Goal: Transaction & Acquisition: Purchase product/service

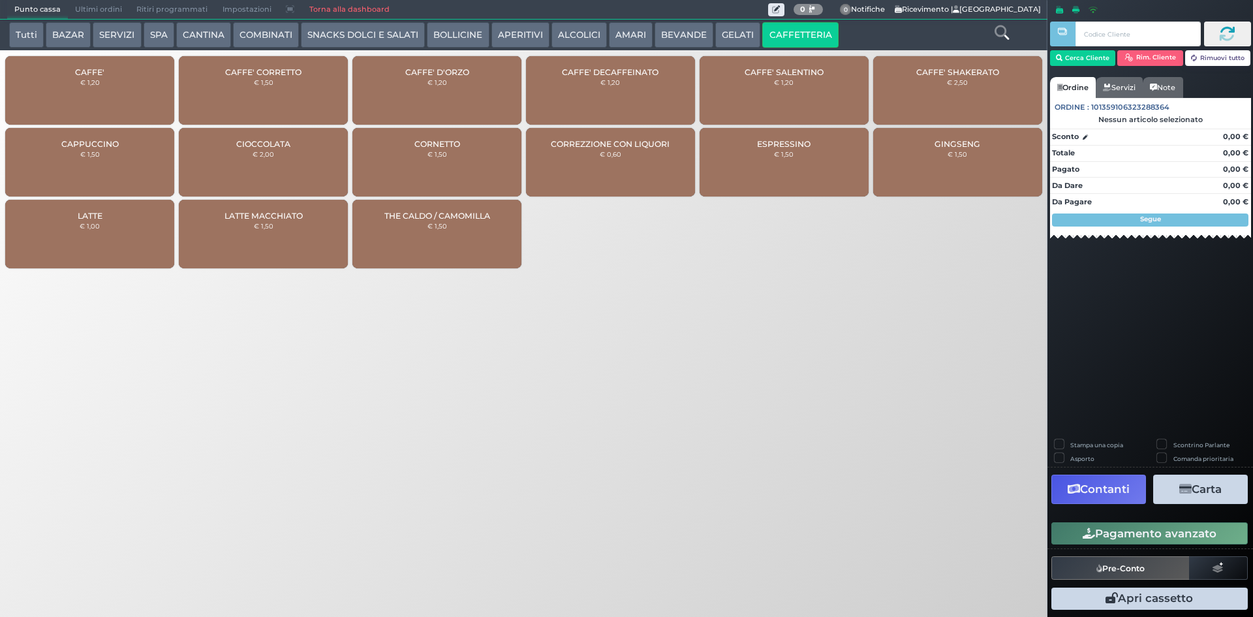
click at [715, 26] on button "GELATI" at bounding box center [737, 35] width 45 height 26
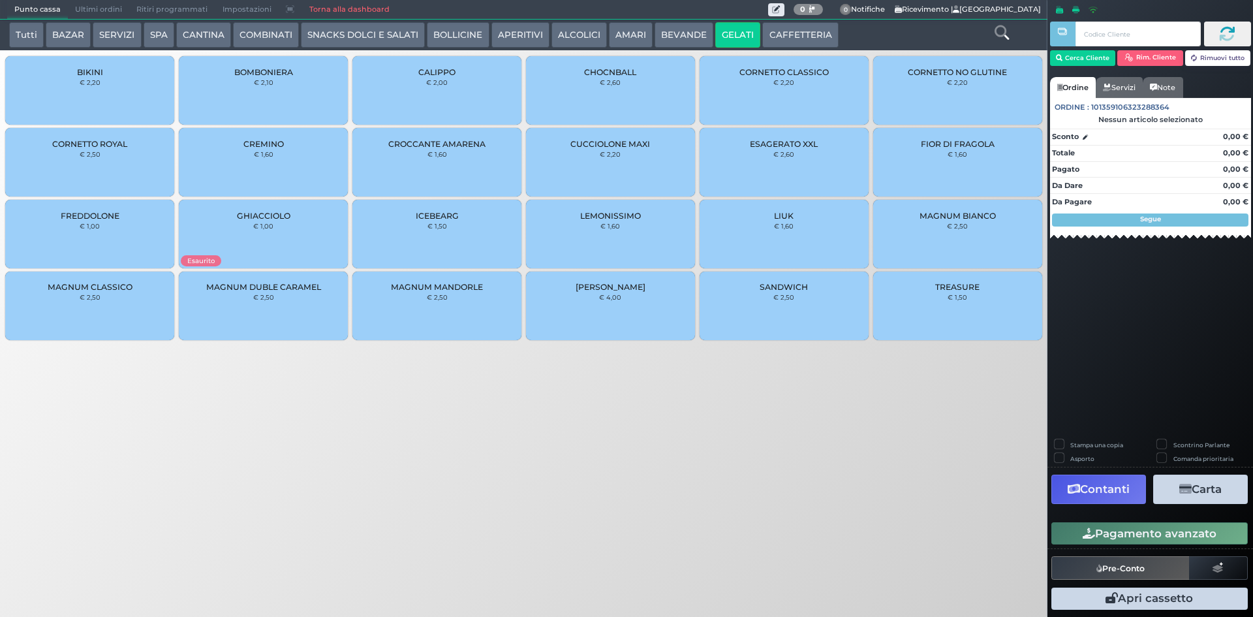
drag, startPoint x: 673, startPoint y: 33, endPoint x: 662, endPoint y: 33, distance: 11.1
click at [671, 33] on button "BEVANDE" at bounding box center [683, 35] width 59 height 26
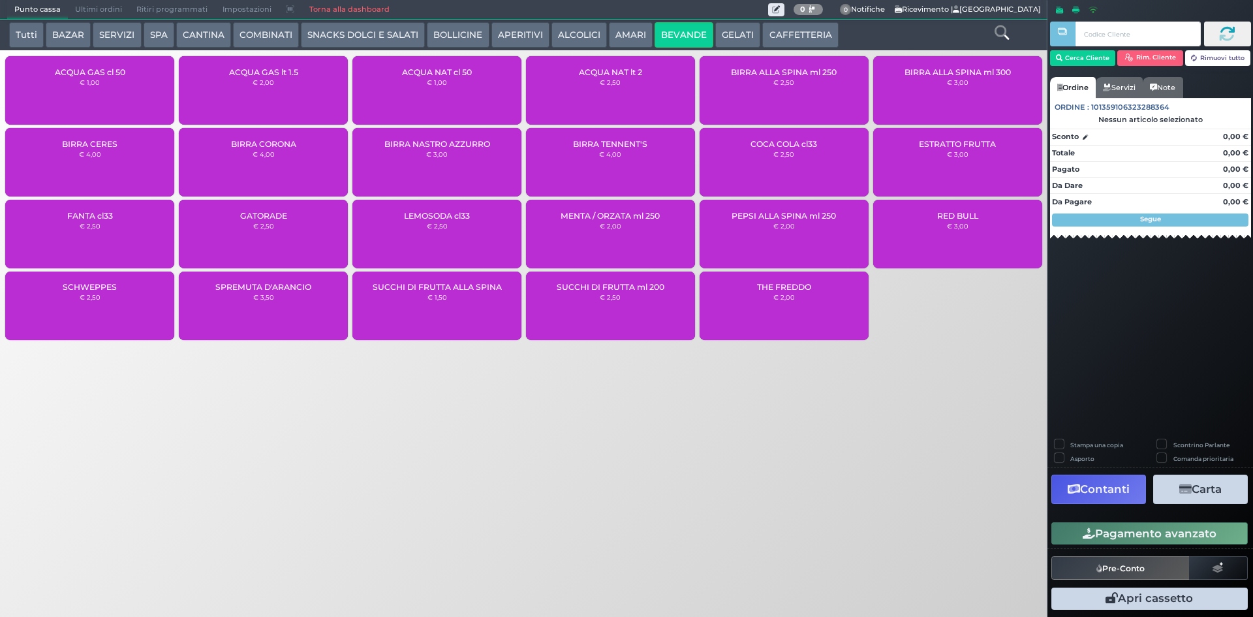
click at [637, 35] on button "AMARI" at bounding box center [631, 35] width 44 height 26
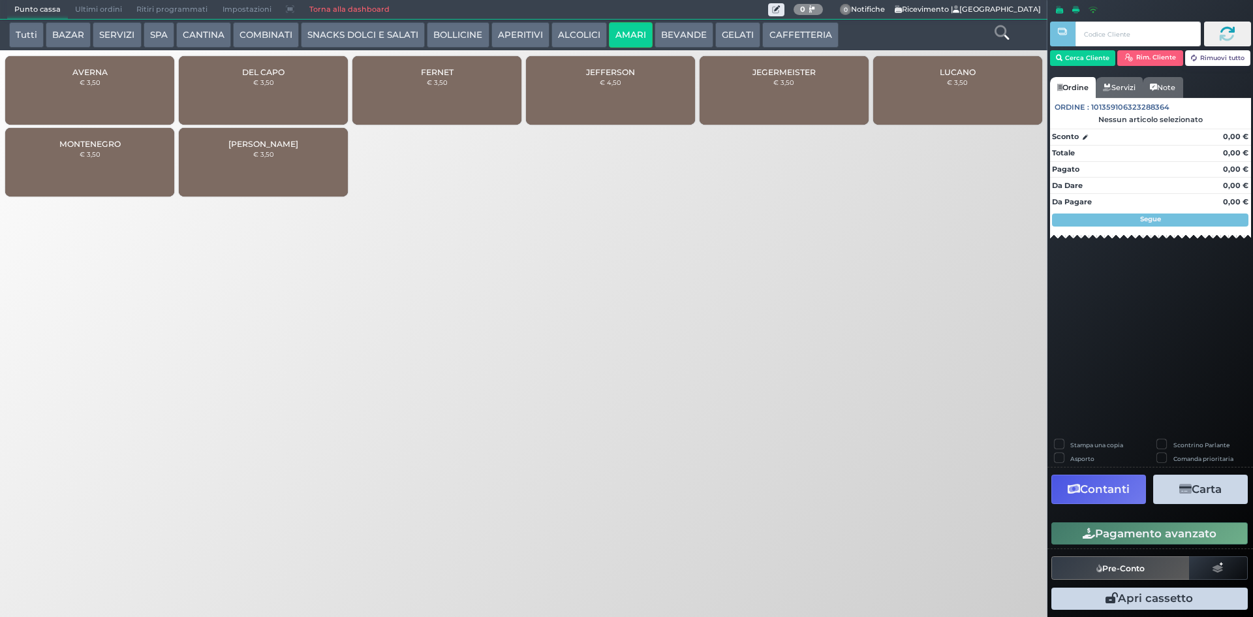
click at [541, 32] on button "APERITIVI" at bounding box center [520, 35] width 58 height 26
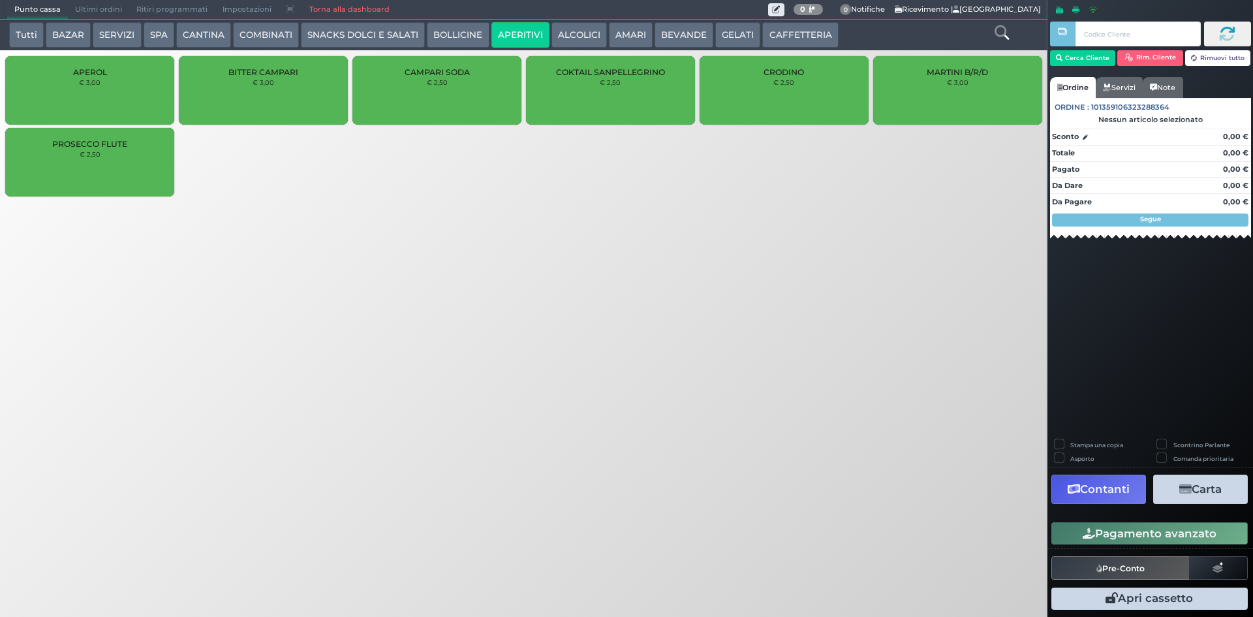
click at [595, 31] on button "ALCOLICI" at bounding box center [578, 35] width 55 height 26
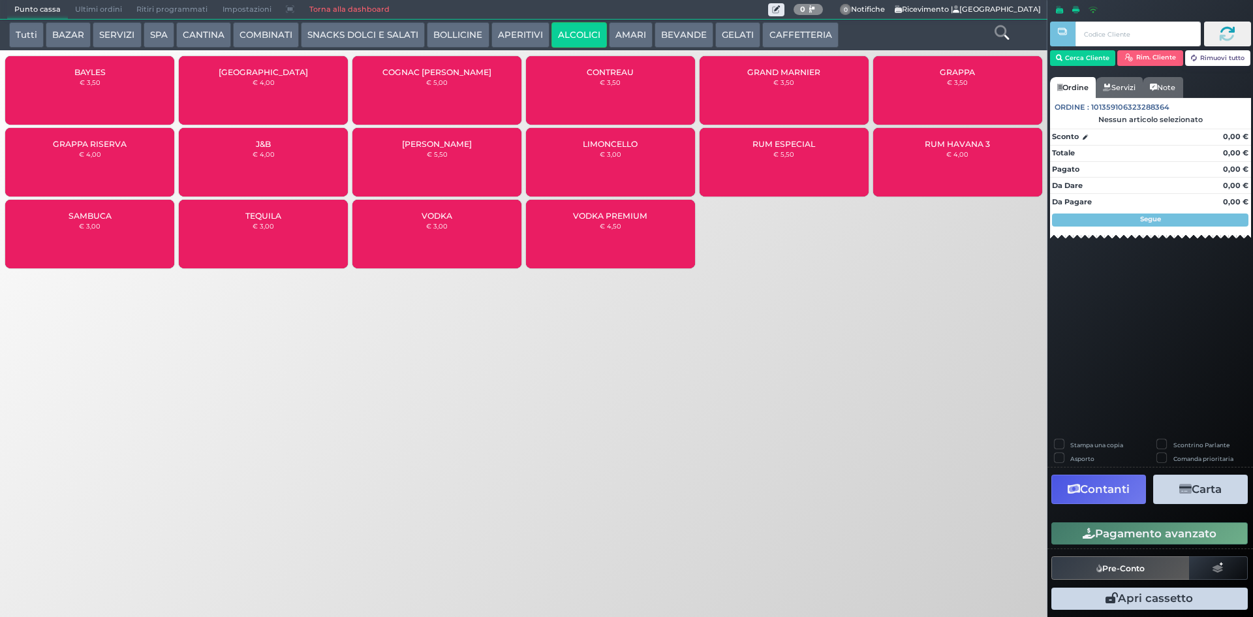
click at [28, 33] on button "Tutti" at bounding box center [26, 35] width 35 height 26
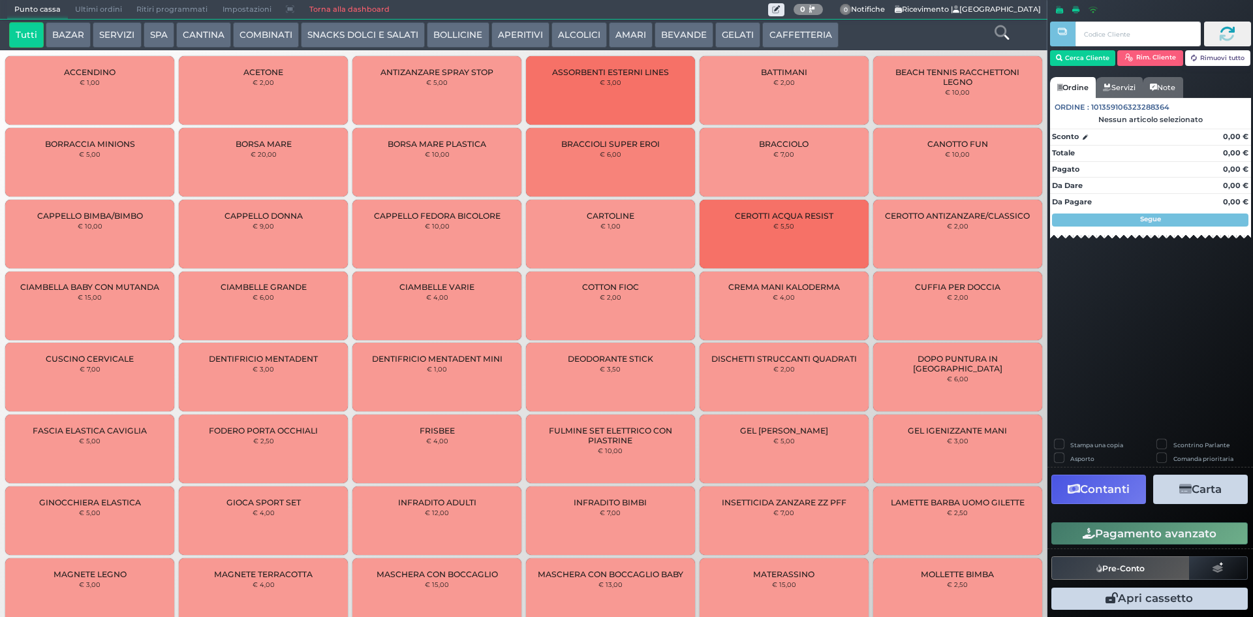
drag, startPoint x: 810, startPoint y: 40, endPoint x: 791, endPoint y: 36, distance: 19.5
click at [809, 40] on button "CAFFETTERIA" at bounding box center [800, 35] width 76 height 26
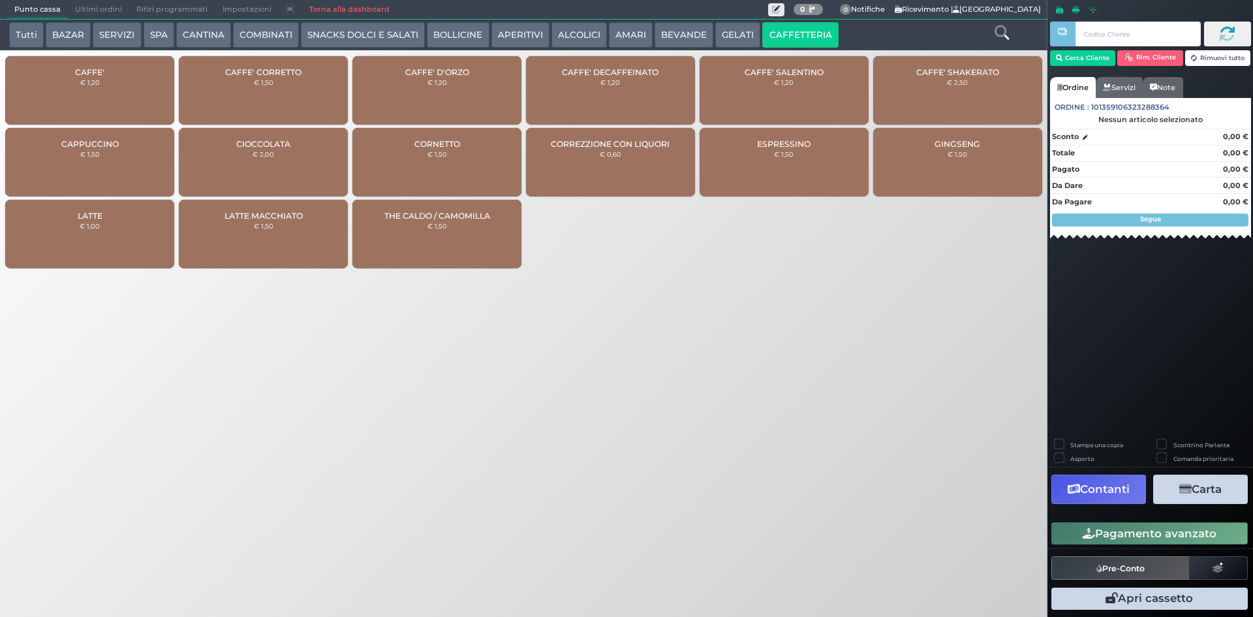
click at [654, 29] on button "BEVANDE" at bounding box center [683, 35] width 59 height 26
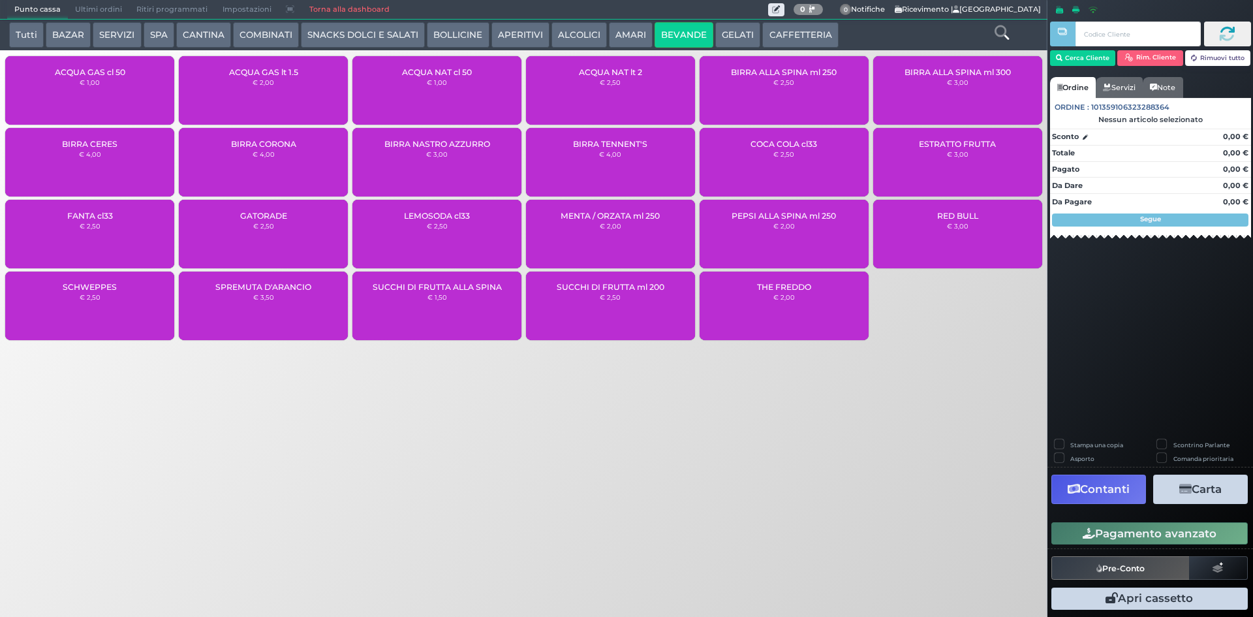
click at [631, 29] on button "AMARI" at bounding box center [631, 35] width 44 height 26
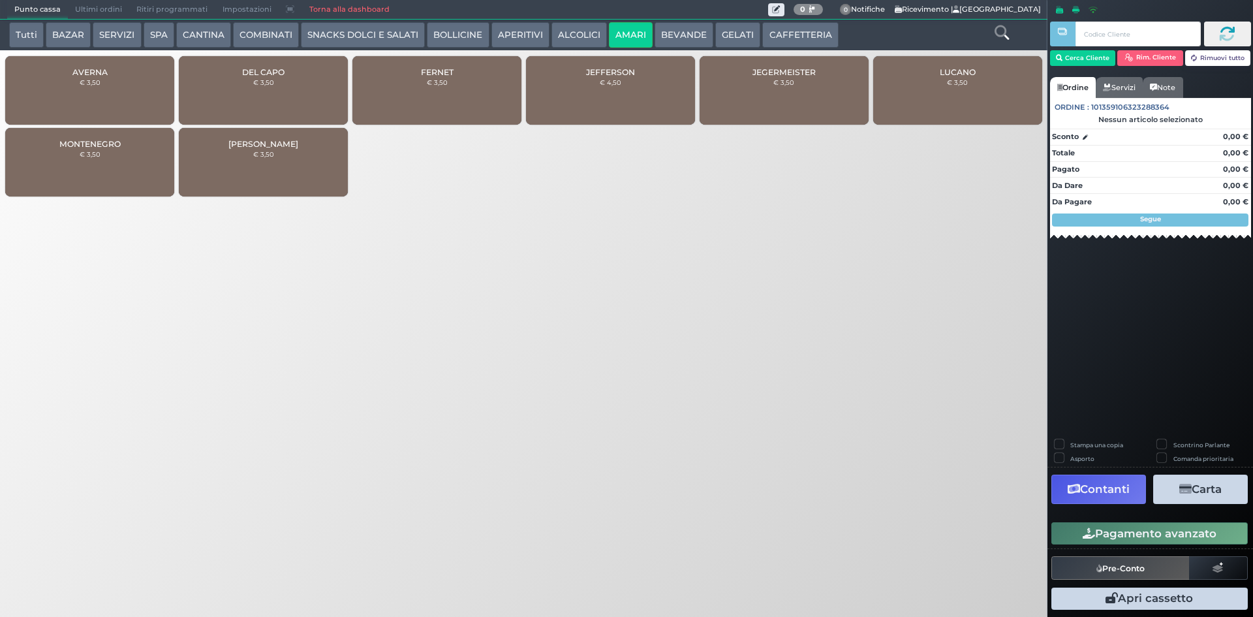
click at [675, 38] on button "BEVANDE" at bounding box center [683, 35] width 59 height 26
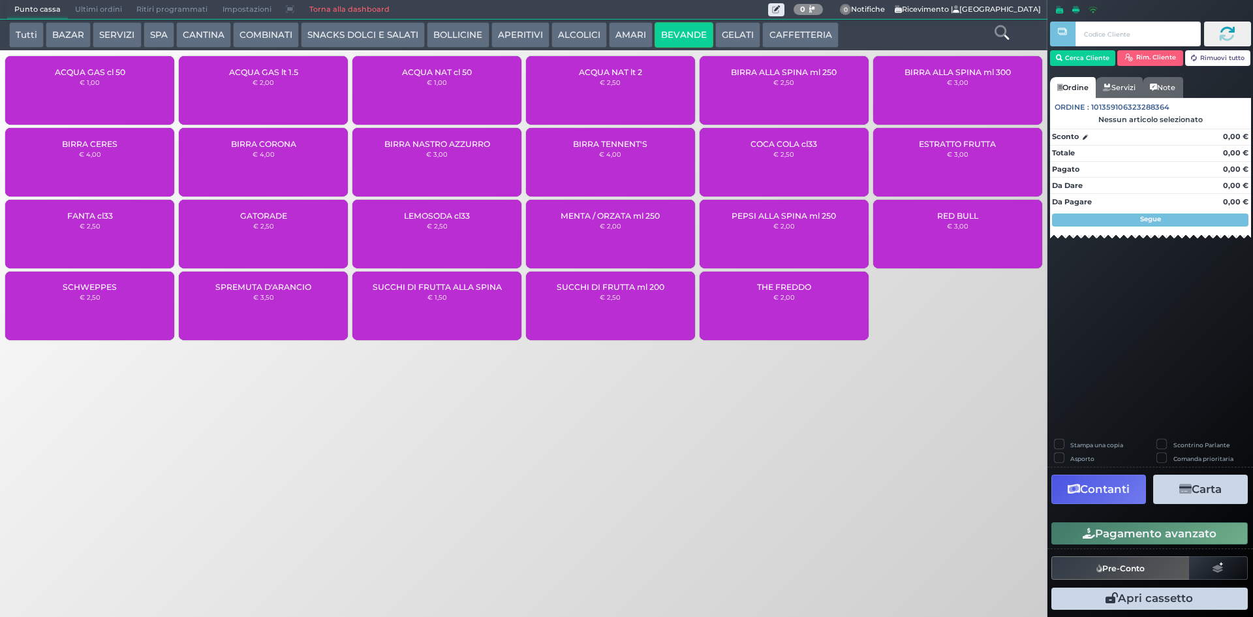
click at [726, 45] on button "GELATI" at bounding box center [737, 35] width 45 height 26
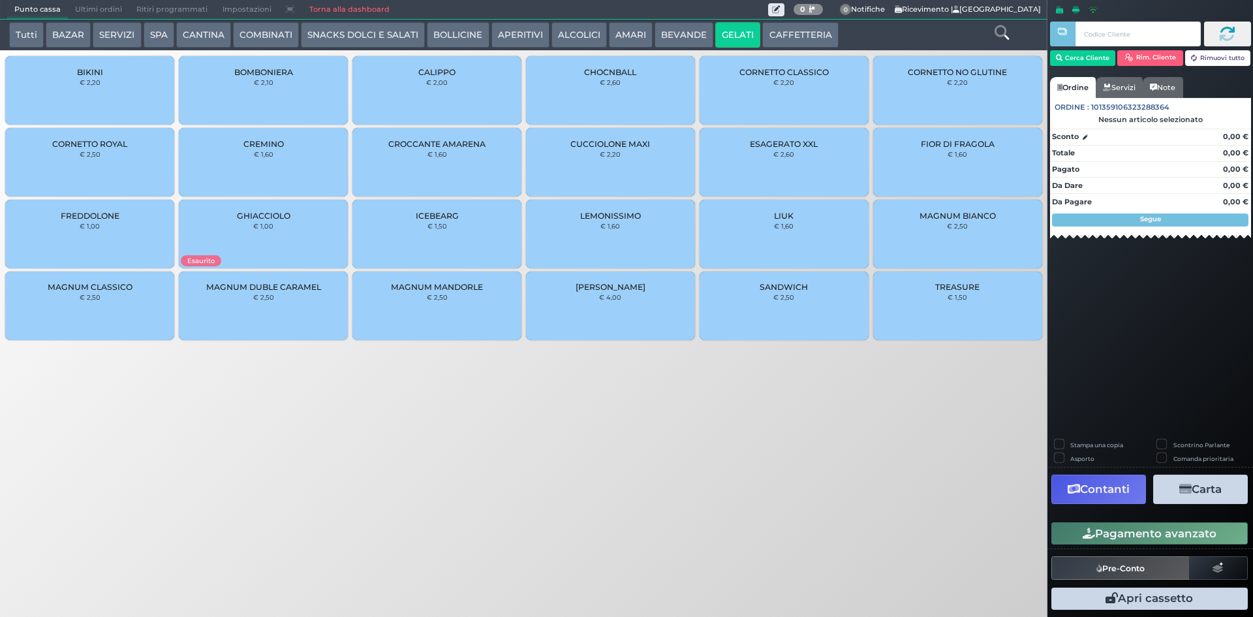
drag, startPoint x: 129, startPoint y: 30, endPoint x: 107, endPoint y: 43, distance: 25.7
click at [128, 30] on button "SERVIZI" at bounding box center [117, 35] width 48 height 26
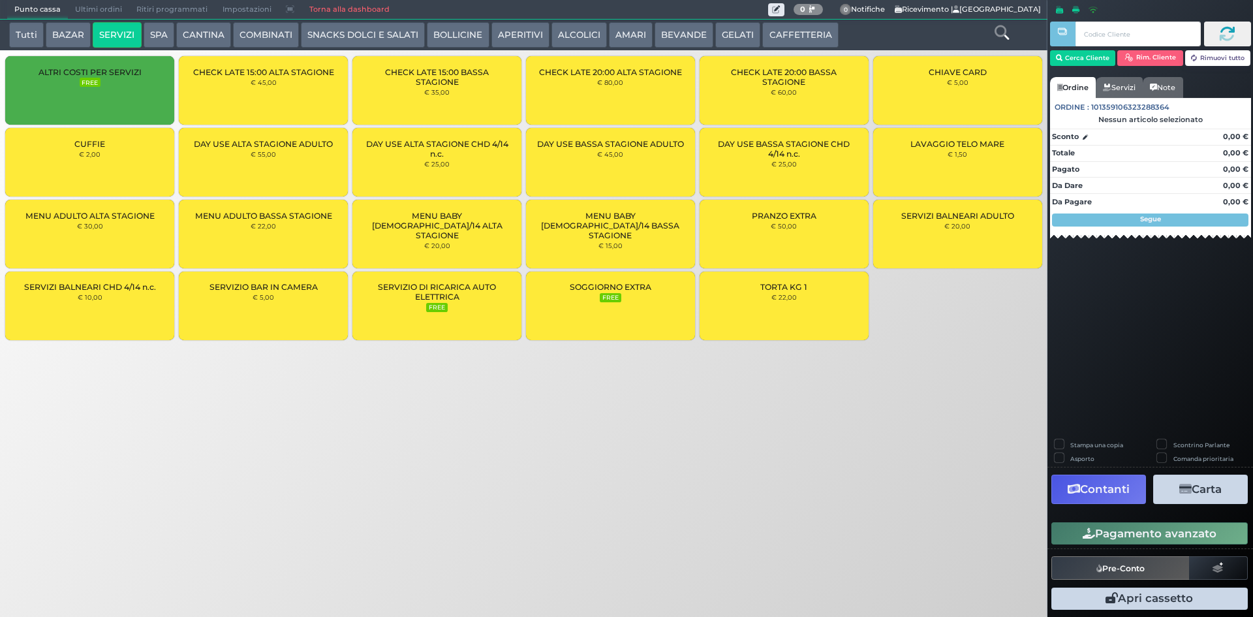
click at [81, 40] on button "BAZAR" at bounding box center [68, 35] width 45 height 26
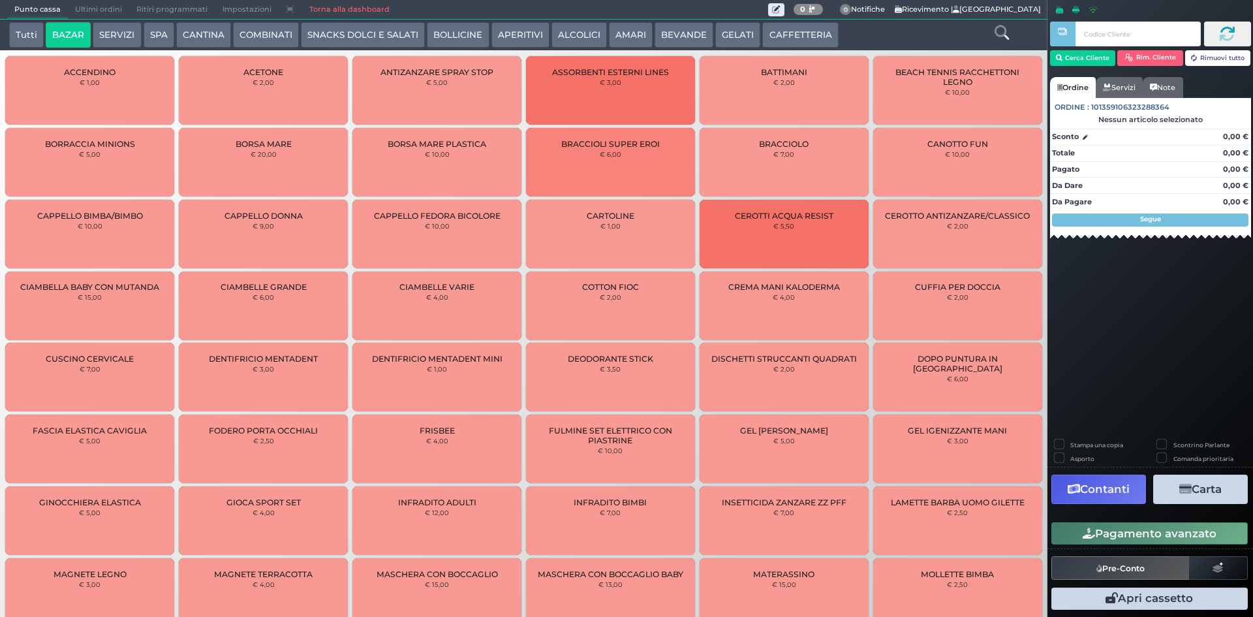
click at [114, 38] on button "SERVIZI" at bounding box center [117, 35] width 48 height 26
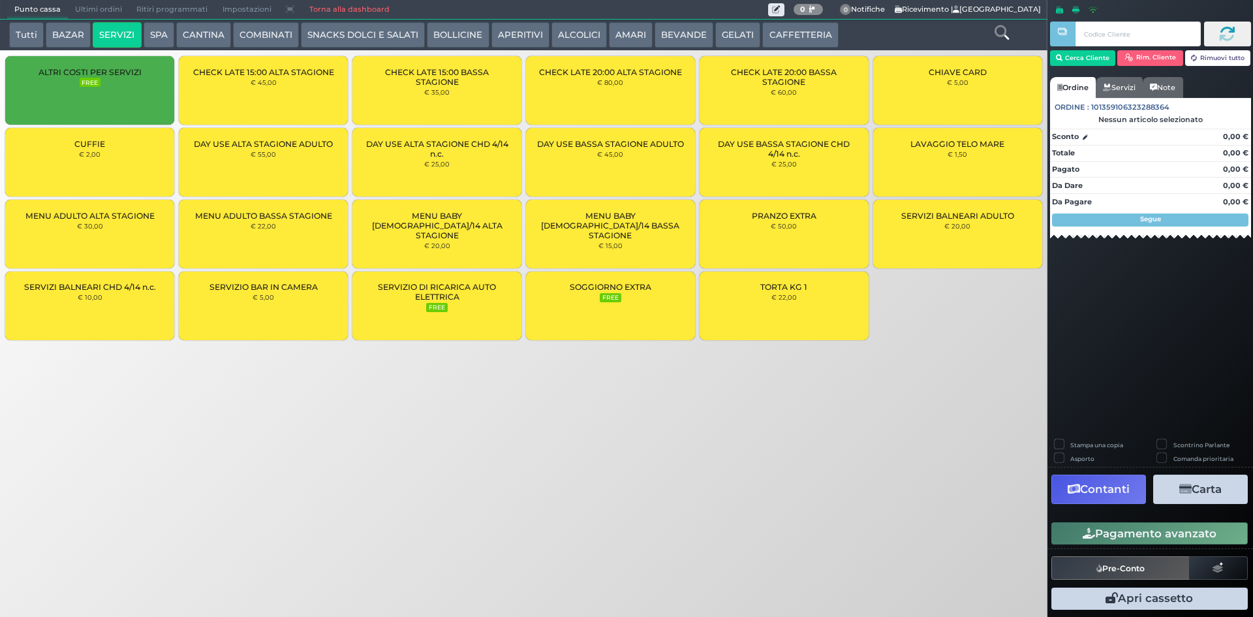
click at [162, 28] on button "SPA" at bounding box center [159, 35] width 31 height 26
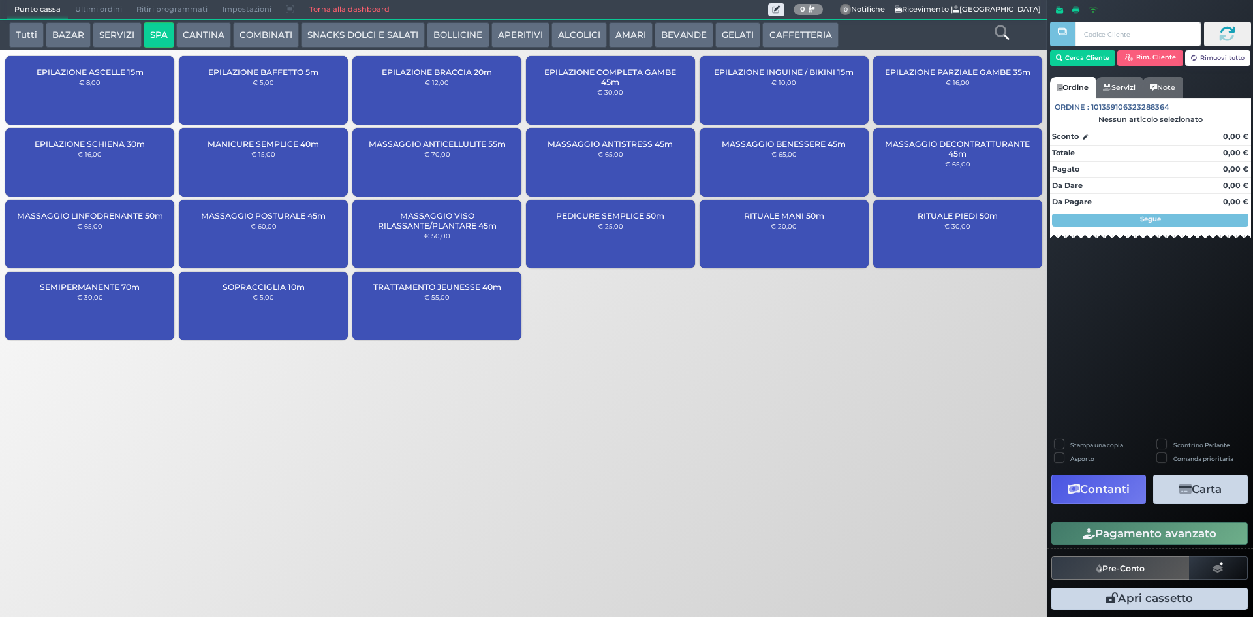
click at [46, 29] on button "BAZAR" at bounding box center [68, 35] width 45 height 26
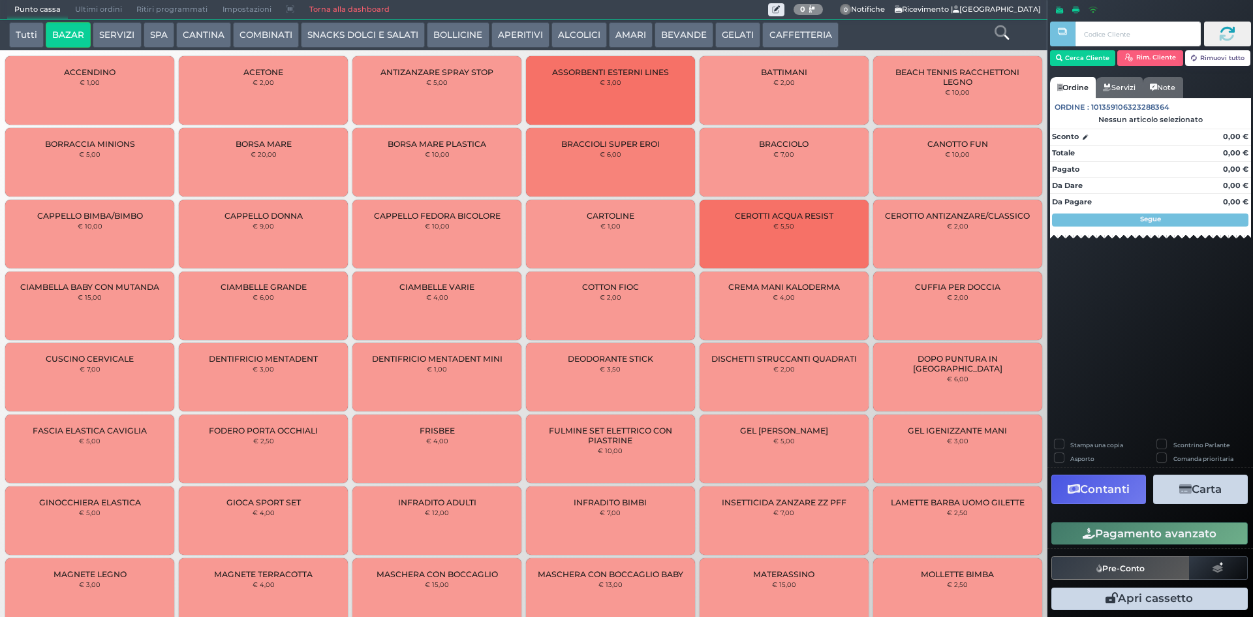
click at [42, 30] on button "Tutti" at bounding box center [26, 35] width 35 height 26
click at [566, 16] on div "Punto cassa Mappa Ultimi ordini Delivery Ritiri programmati Impostazioni Torna …" at bounding box center [387, 10] width 761 height 18
click at [551, 25] on button "ALCOLICI" at bounding box center [578, 35] width 55 height 26
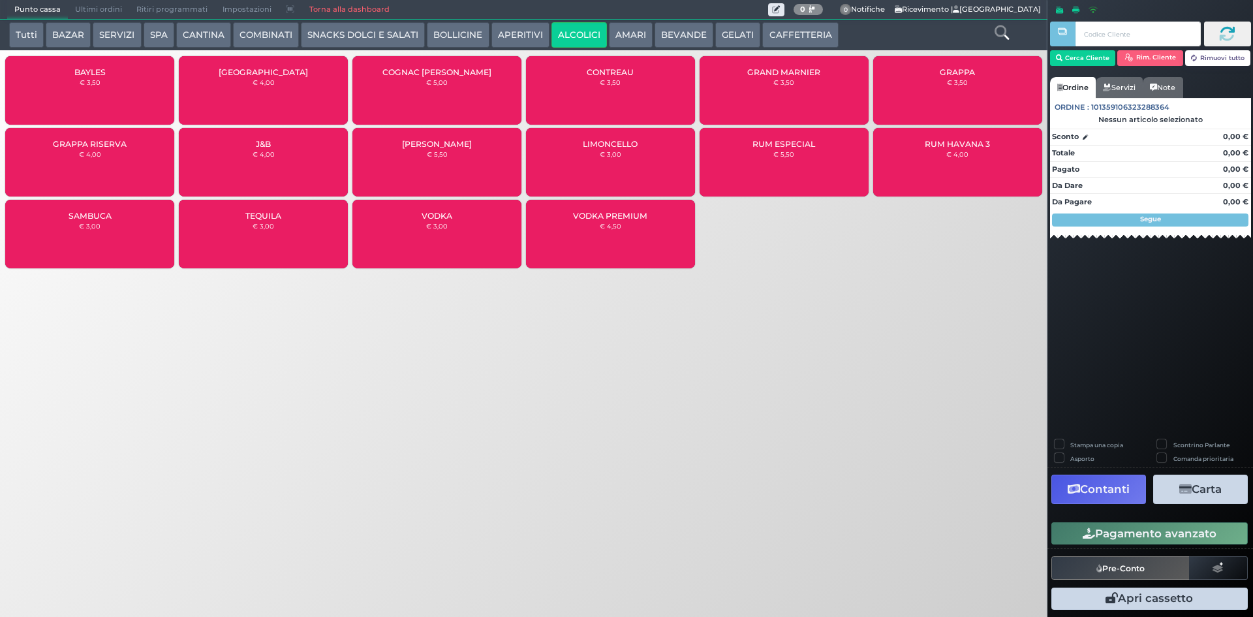
click at [609, 35] on button "AMARI" at bounding box center [631, 35] width 44 height 26
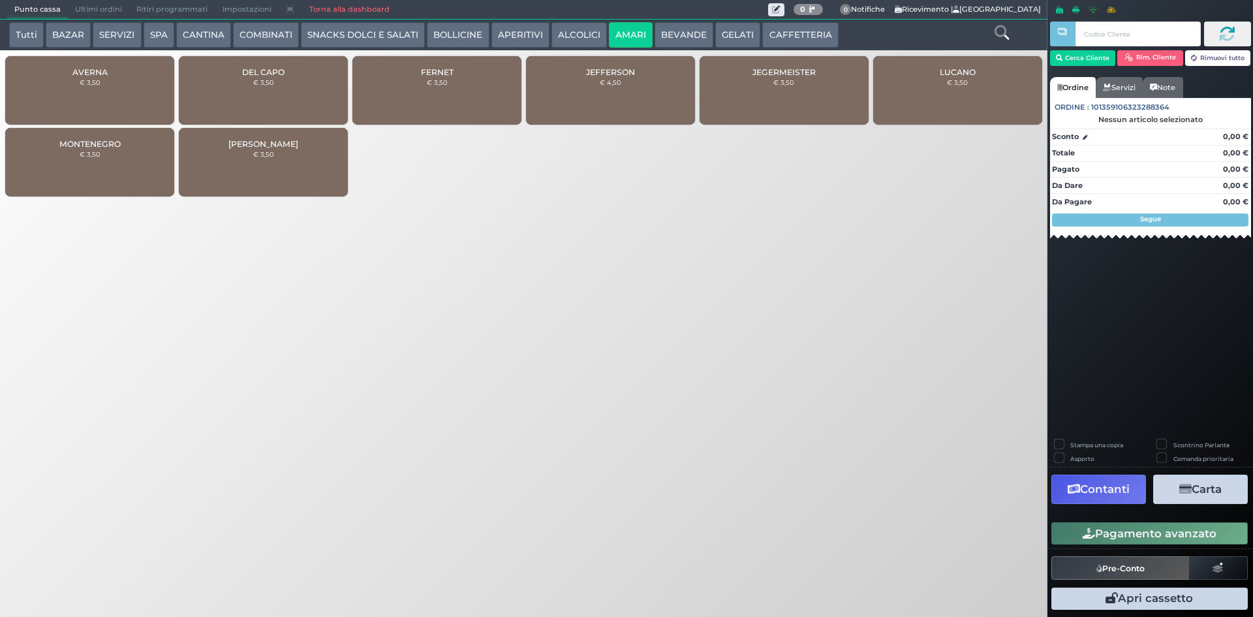
click at [664, 35] on button "BEVANDE" at bounding box center [683, 35] width 59 height 26
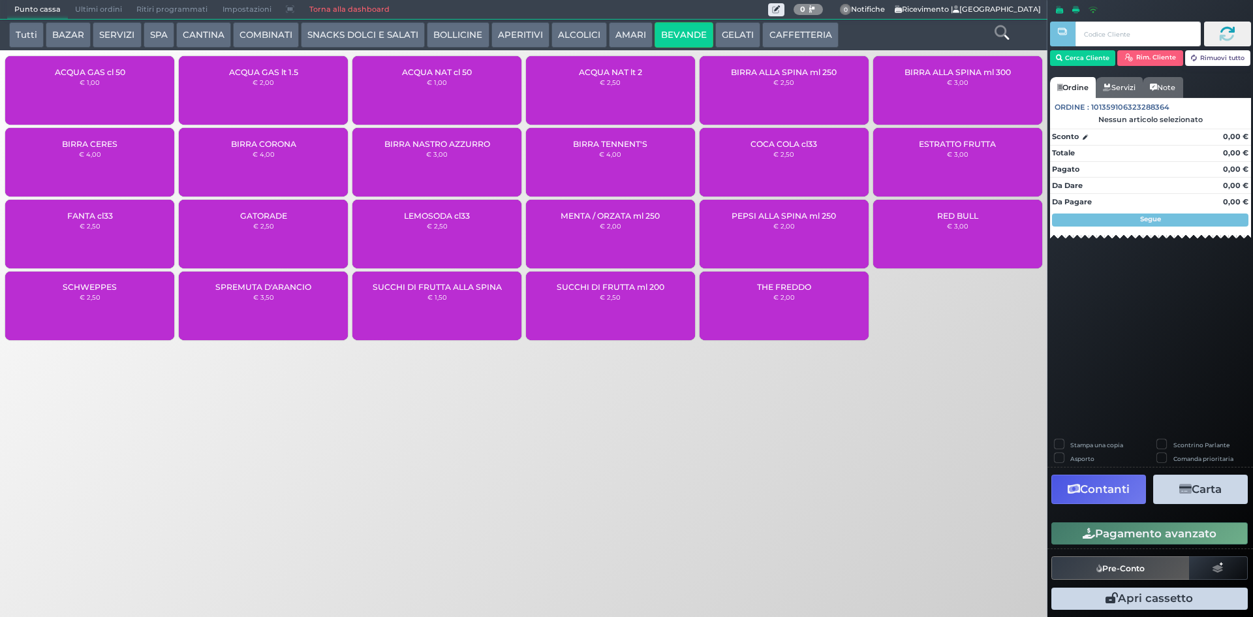
click at [387, 87] on div "ACQUA NAT cl 50 € 1,00" at bounding box center [436, 90] width 169 height 69
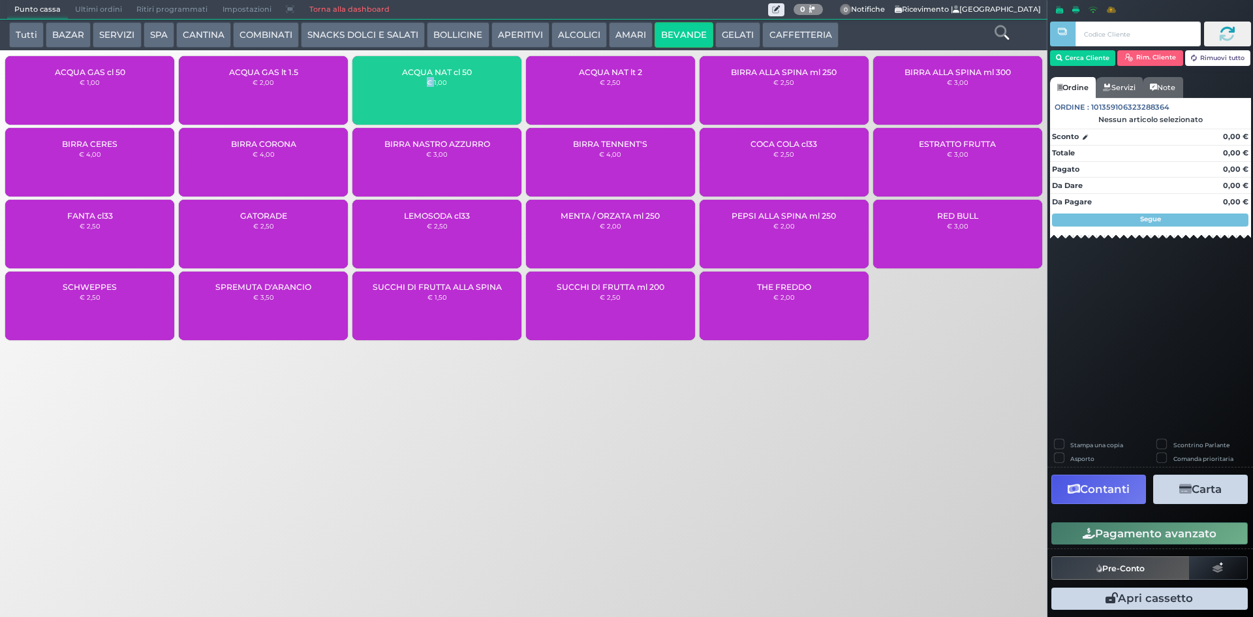
click at [387, 87] on div "ACQUA NAT cl 50 € 1,00" at bounding box center [436, 90] width 169 height 69
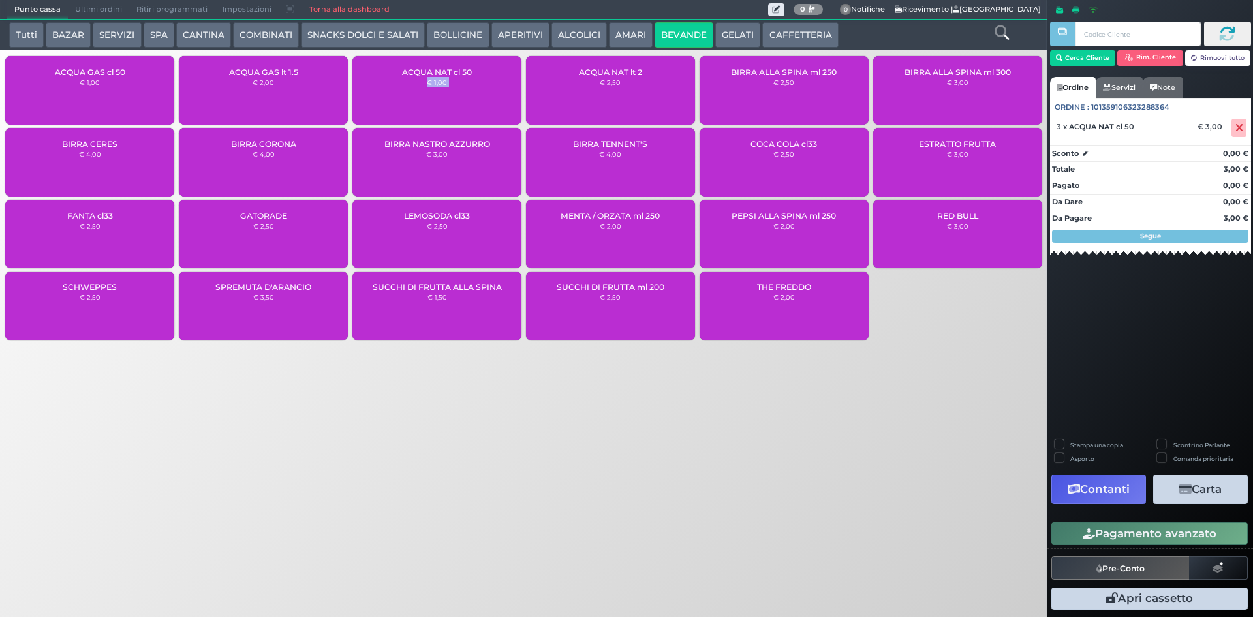
click at [387, 87] on div "ACQUA NAT cl 50 € 1,00" at bounding box center [436, 90] width 169 height 69
click at [1094, 56] on button "Cerca Cliente" at bounding box center [1083, 58] width 66 height 16
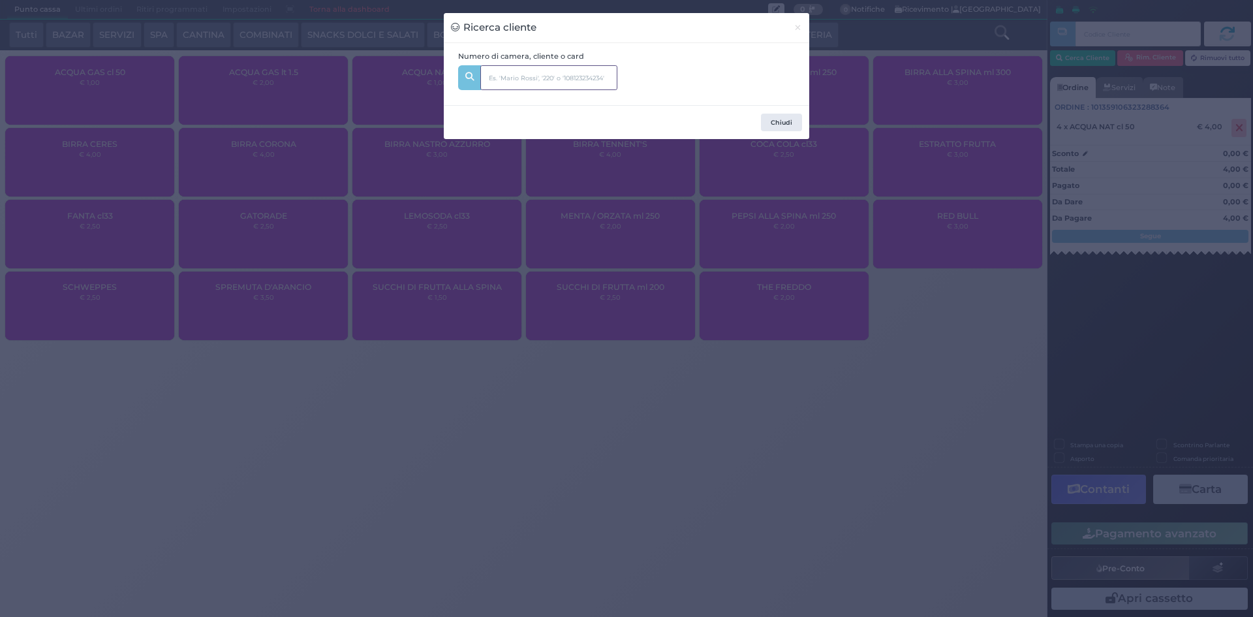
click at [592, 67] on input "text" at bounding box center [548, 77] width 137 height 25
type input "244"
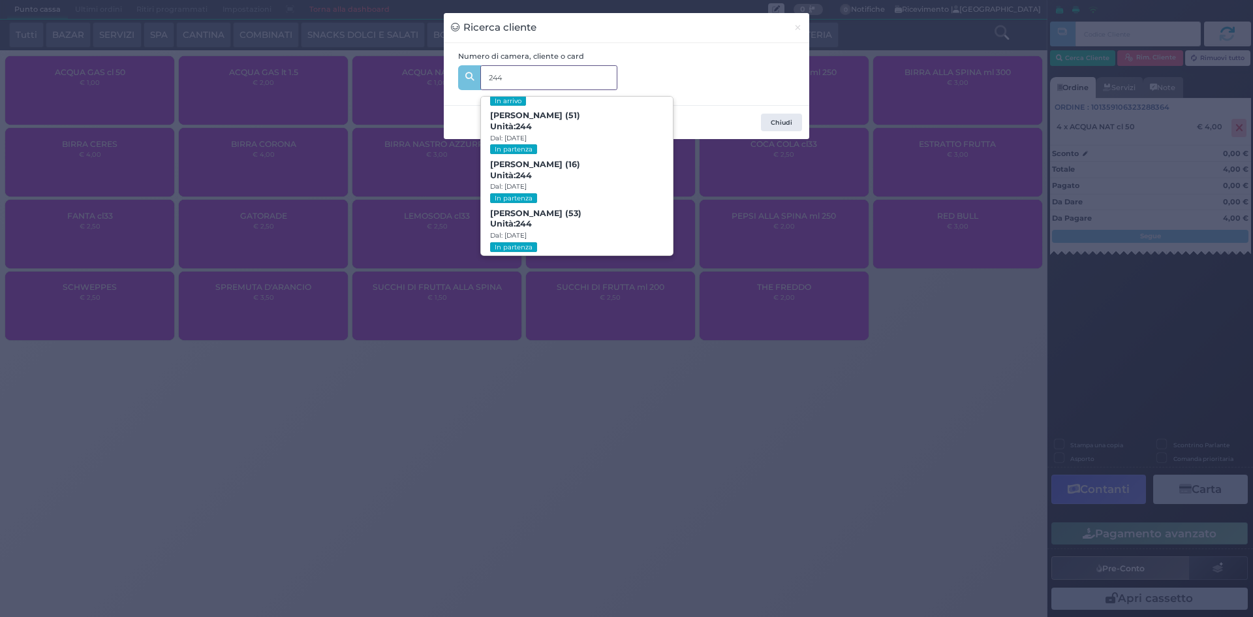
scroll to position [341, 0]
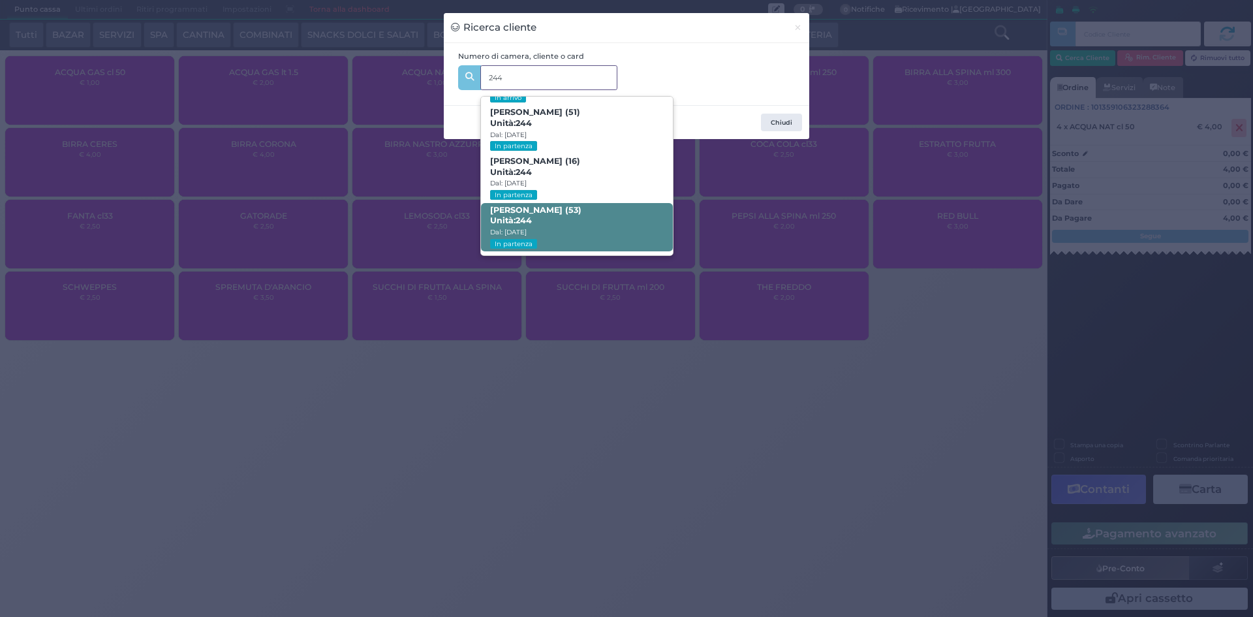
click at [580, 230] on span "Michele Bitetto (53) Unità: 244 Dal: 10/08/2025 In partenza" at bounding box center [576, 227] width 191 height 49
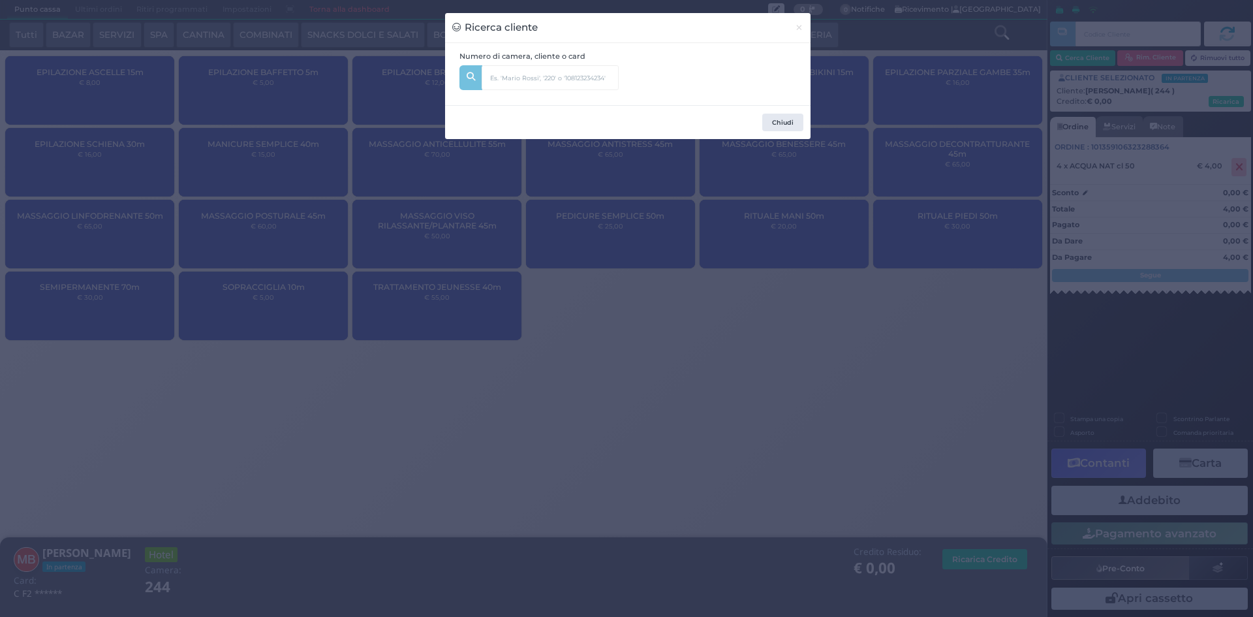
drag, startPoint x: 892, startPoint y: 252, endPoint x: 957, endPoint y: 279, distance: 70.5
click at [897, 253] on div "Ricerca cliente × Numero di camera, cliente o card 244 Mario Casagrande (53) Un…" at bounding box center [626, 308] width 1253 height 617
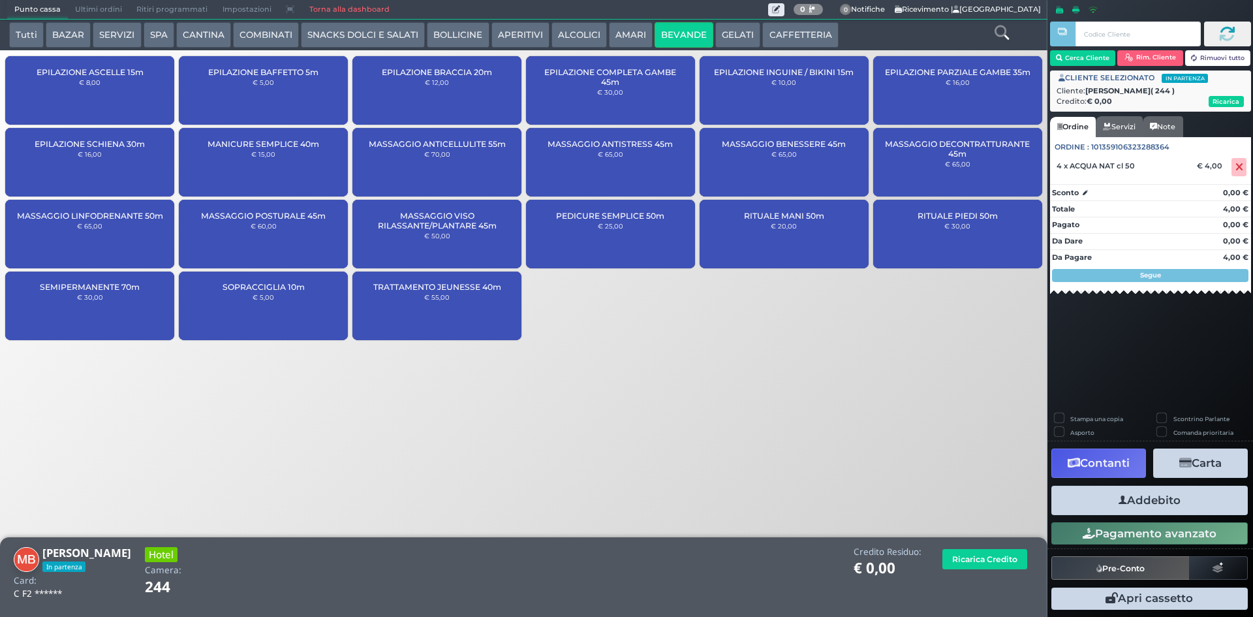
click at [1120, 500] on icon "button" at bounding box center [1122, 500] width 8 height 14
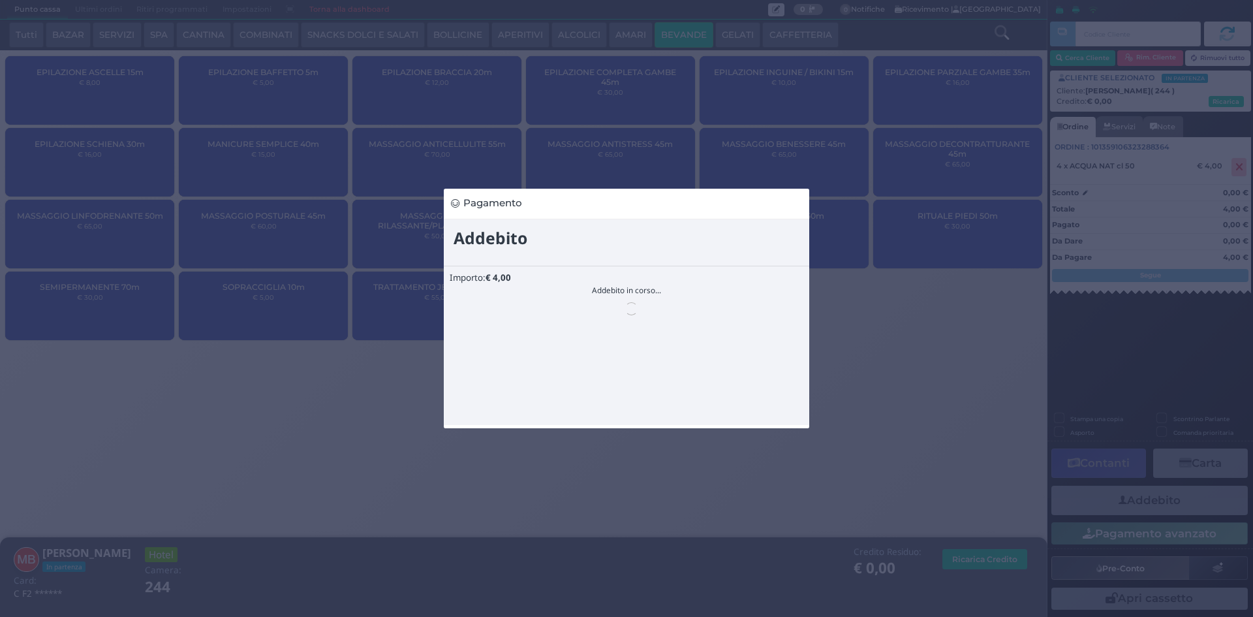
scroll to position [0, 0]
